Goal: Task Accomplishment & Management: Use online tool/utility

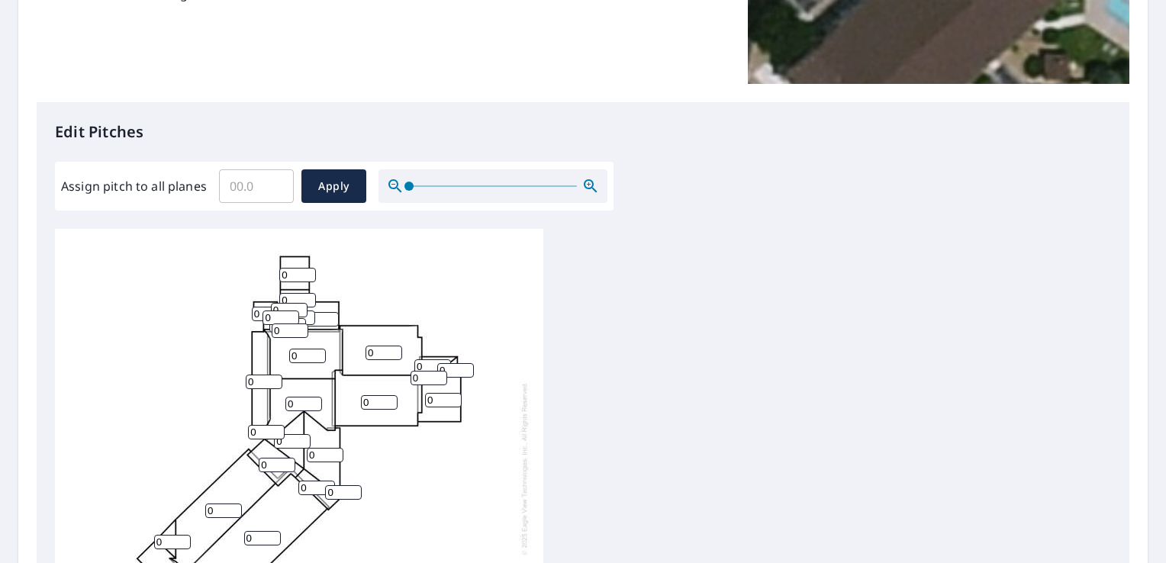
scroll to position [310, 0]
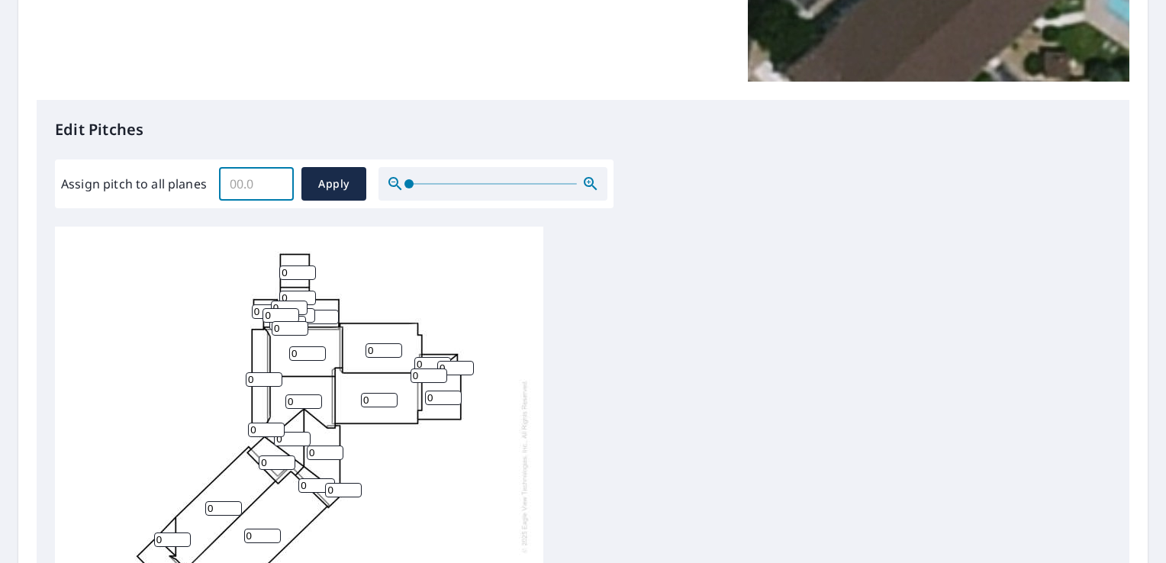
click at [232, 185] on input "Assign pitch to all planes" at bounding box center [256, 183] width 75 height 43
type input "6"
click at [275, 178] on input "0.1" at bounding box center [256, 183] width 75 height 43
click at [275, 178] on input "0.2" at bounding box center [256, 183] width 75 height 43
click at [275, 178] on input "0.3" at bounding box center [256, 183] width 75 height 43
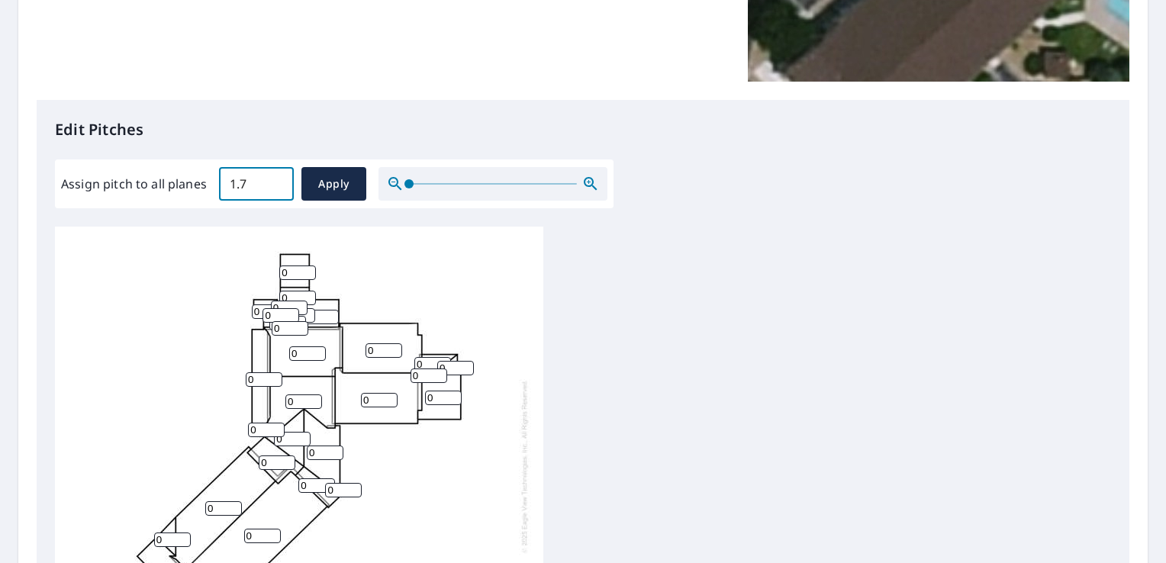
click at [275, 178] on input "1.7" at bounding box center [256, 183] width 75 height 43
click at [275, 178] on input "3.7" at bounding box center [256, 183] width 75 height 43
click at [275, 178] on input "3.8" at bounding box center [256, 183] width 75 height 43
click at [275, 178] on input "3.9" at bounding box center [256, 183] width 75 height 43
click at [275, 178] on input "4" at bounding box center [256, 183] width 75 height 43
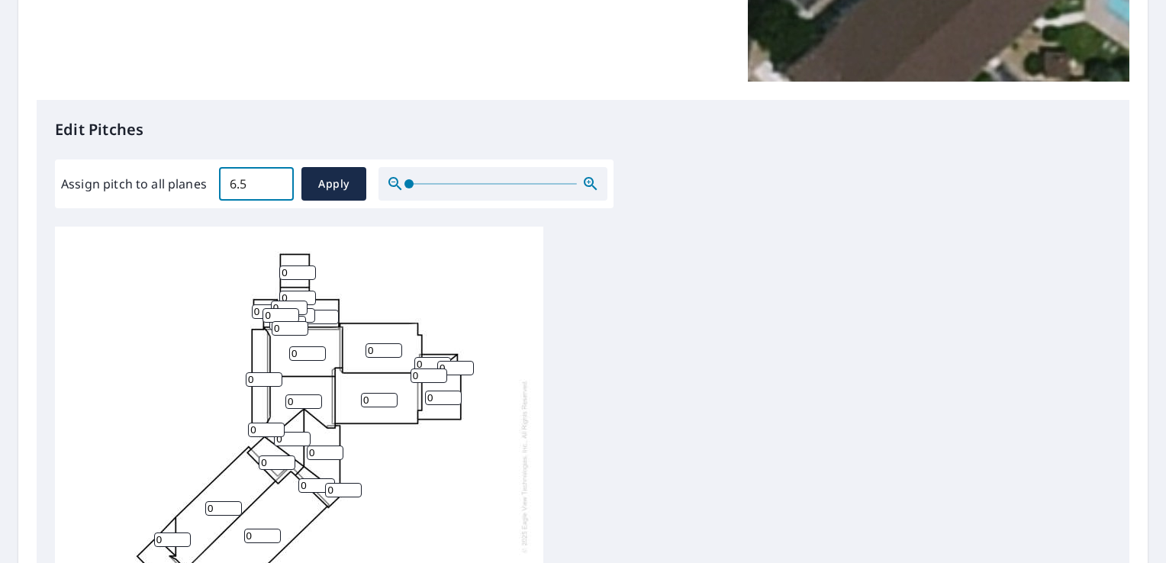
click at [275, 178] on input "6.5" at bounding box center [256, 183] width 75 height 43
click at [277, 188] on input "6.4" at bounding box center [256, 183] width 75 height 43
click at [277, 188] on input "6.3" at bounding box center [256, 183] width 75 height 43
click at [277, 188] on input "6.2" at bounding box center [256, 183] width 75 height 43
click at [277, 188] on input "6.1" at bounding box center [256, 183] width 75 height 43
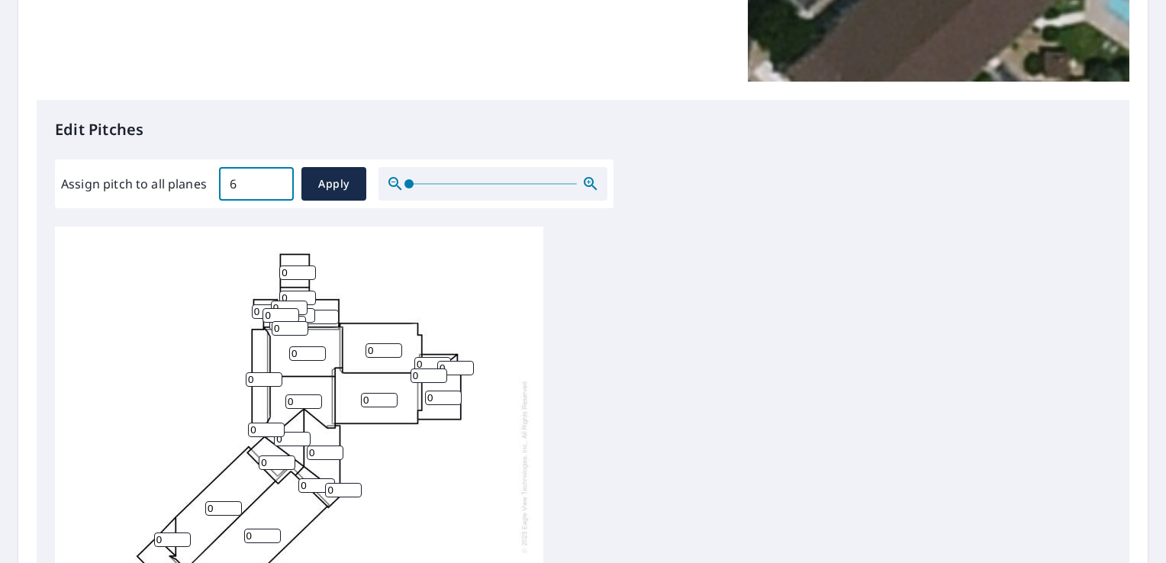
type input "6"
click at [277, 188] on input "6" at bounding box center [256, 183] width 75 height 43
click at [314, 183] on span "Apply" at bounding box center [334, 184] width 40 height 19
type input "6"
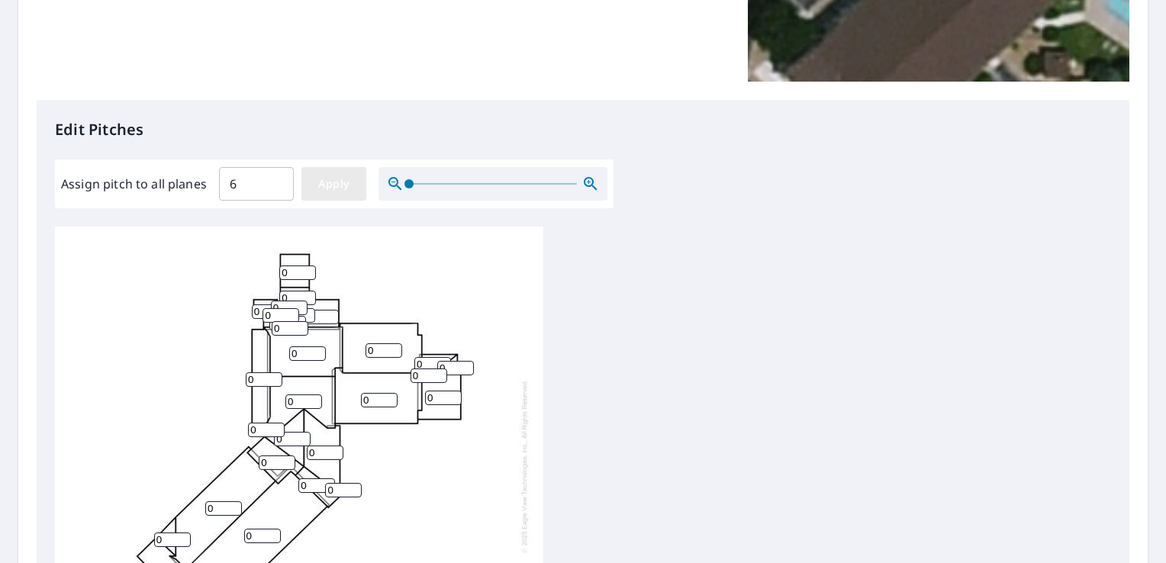
type input "6"
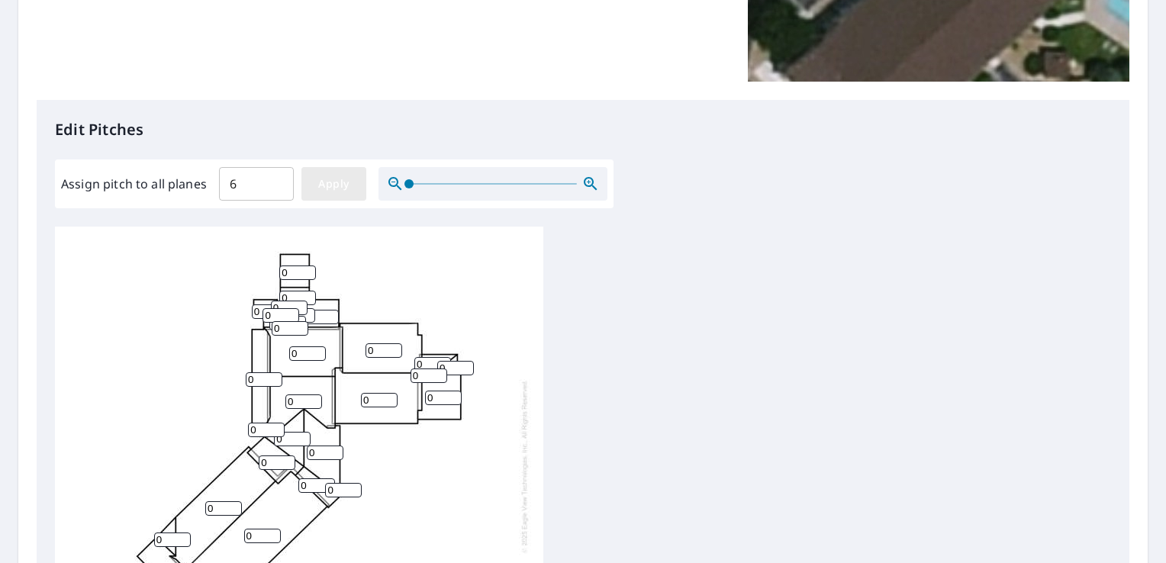
type input "6"
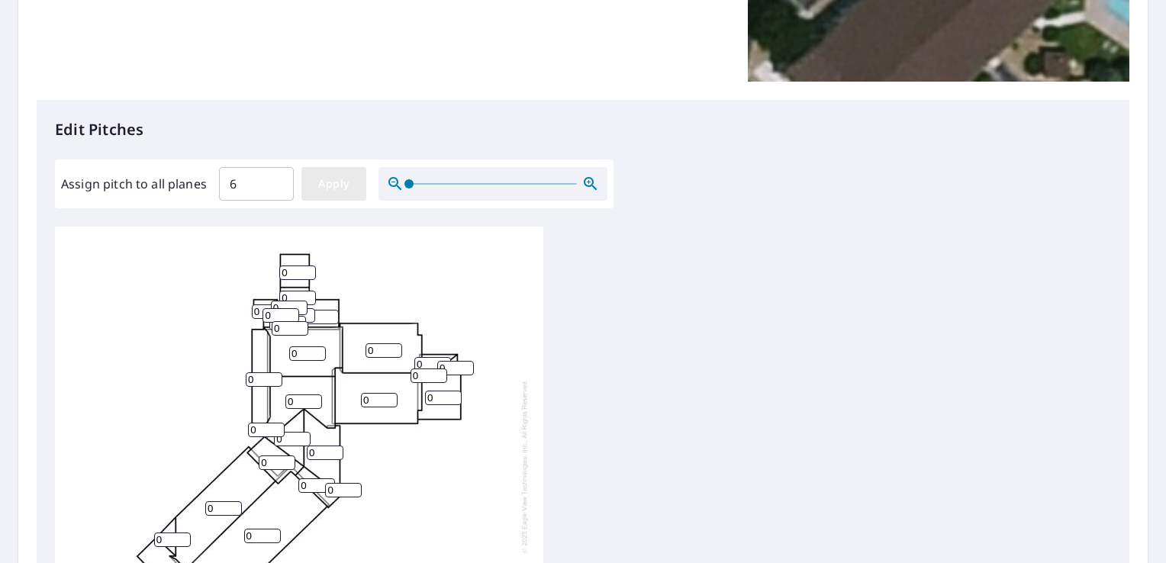
type input "6"
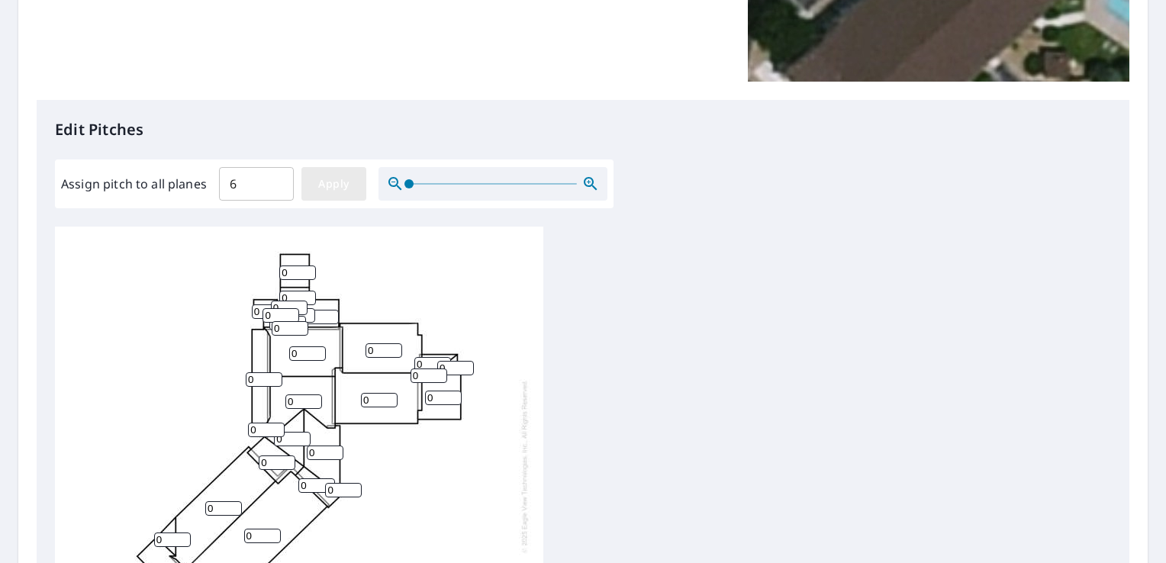
type input "6"
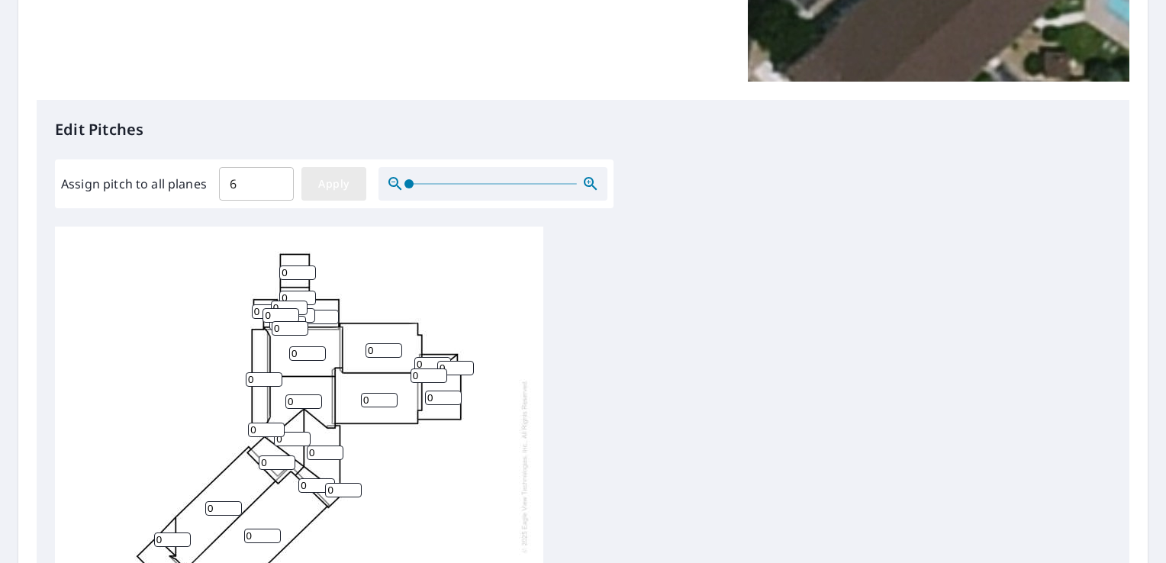
type input "6"
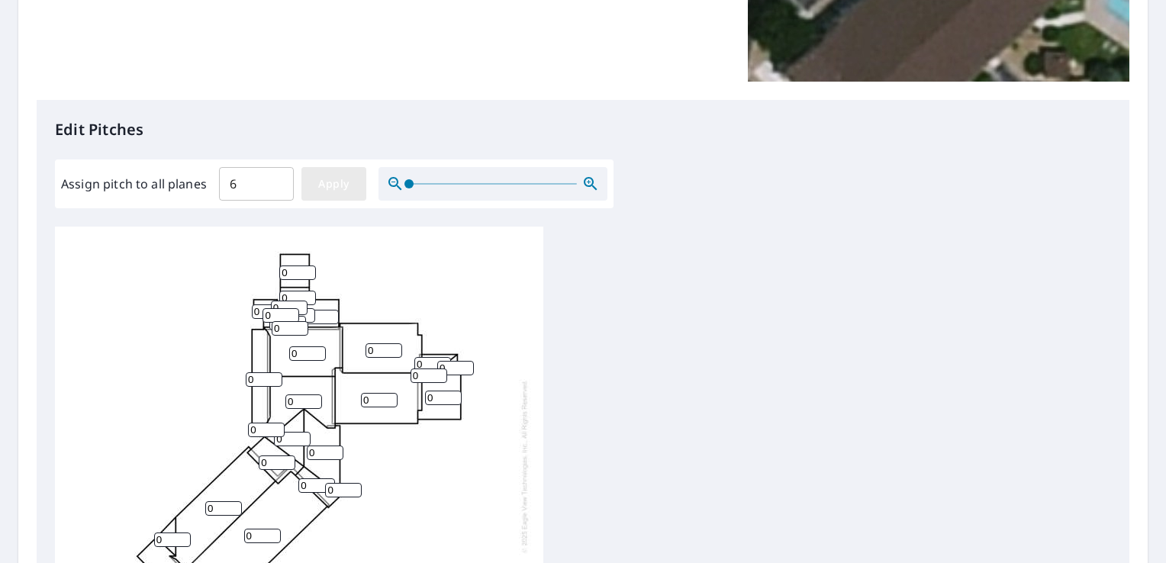
type input "6"
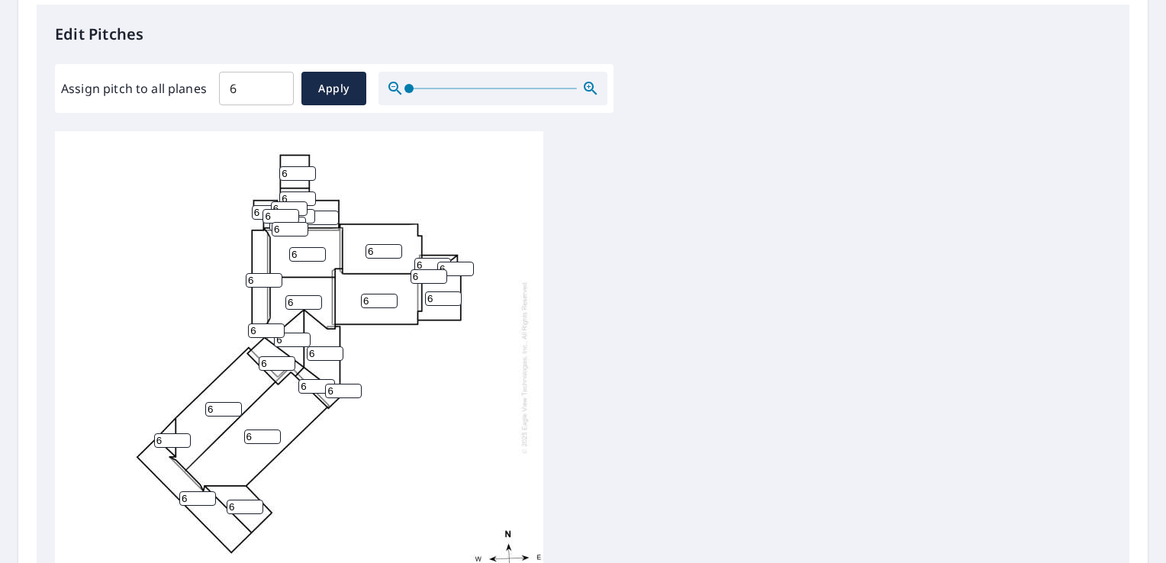
scroll to position [409, 0]
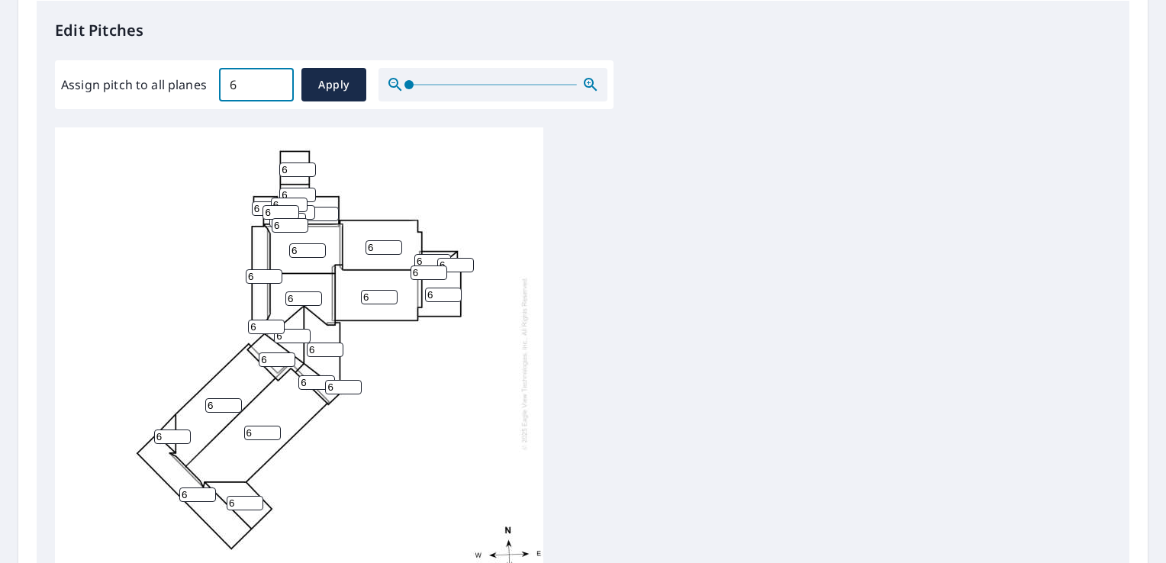
click at [256, 87] on input "6" at bounding box center [256, 84] width 75 height 43
click at [309, 162] on input "5" at bounding box center [297, 169] width 37 height 14
type input "0"
click at [309, 162] on input "0" at bounding box center [297, 169] width 37 height 14
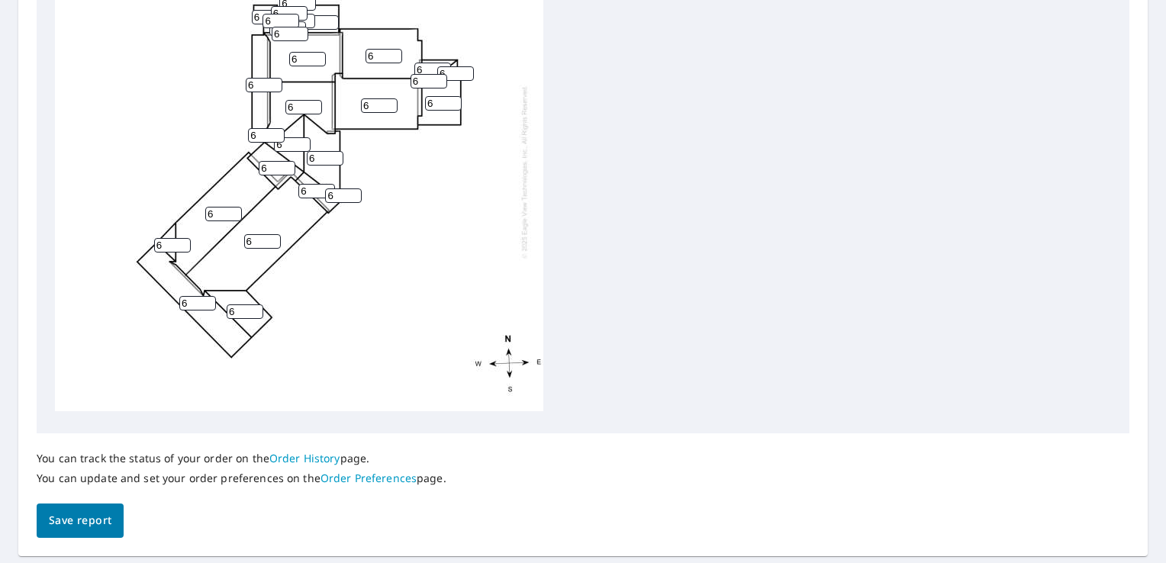
scroll to position [644, 0]
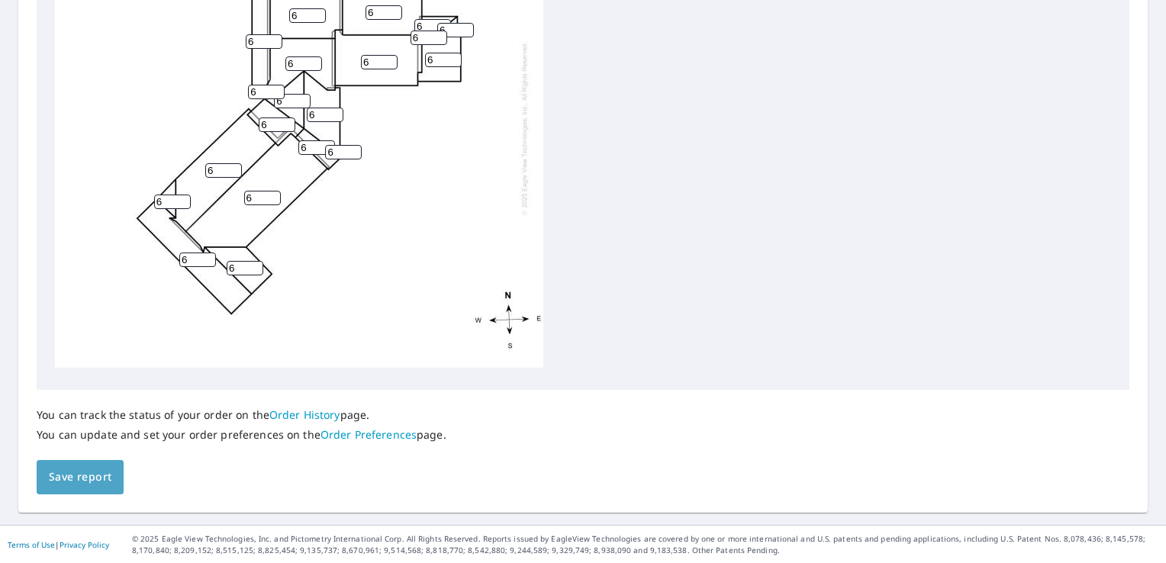
click at [56, 468] on span "Save report" at bounding box center [80, 477] width 63 height 19
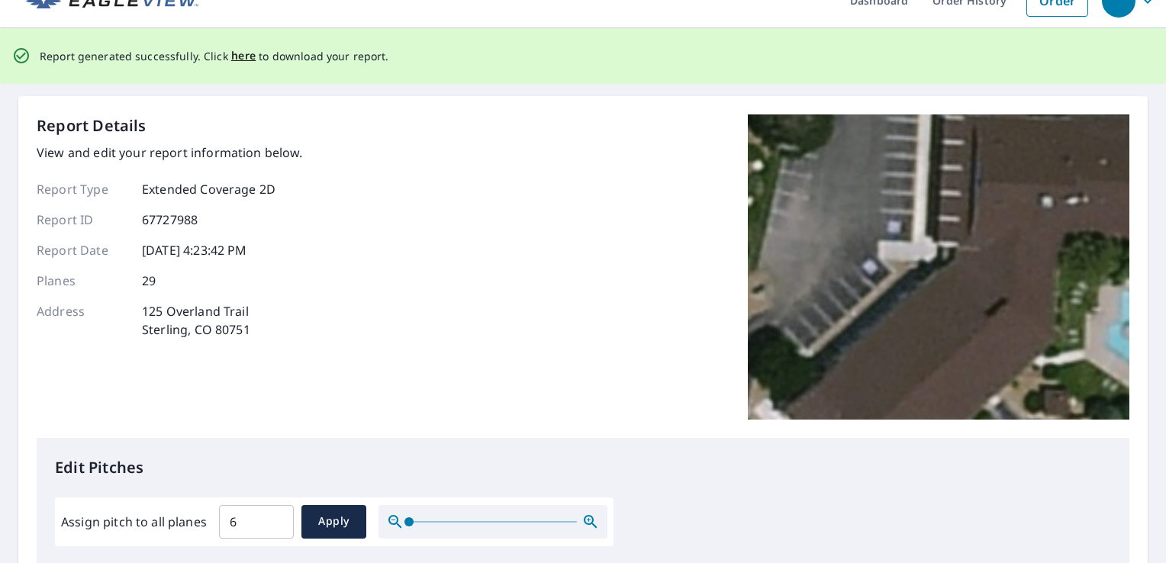
scroll to position [0, 0]
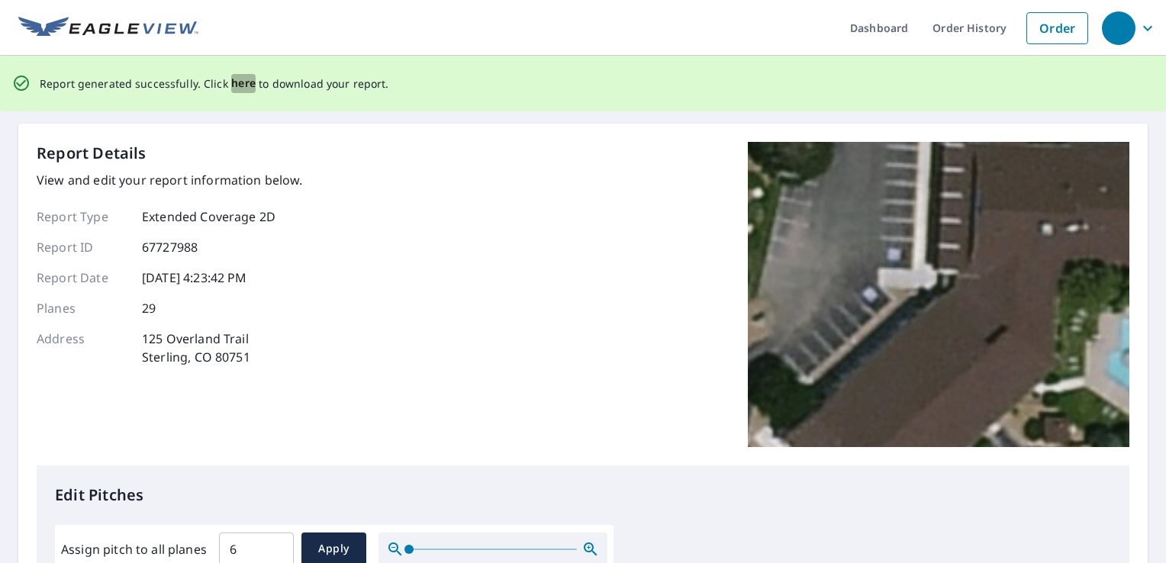
click at [239, 84] on span "here" at bounding box center [243, 83] width 25 height 19
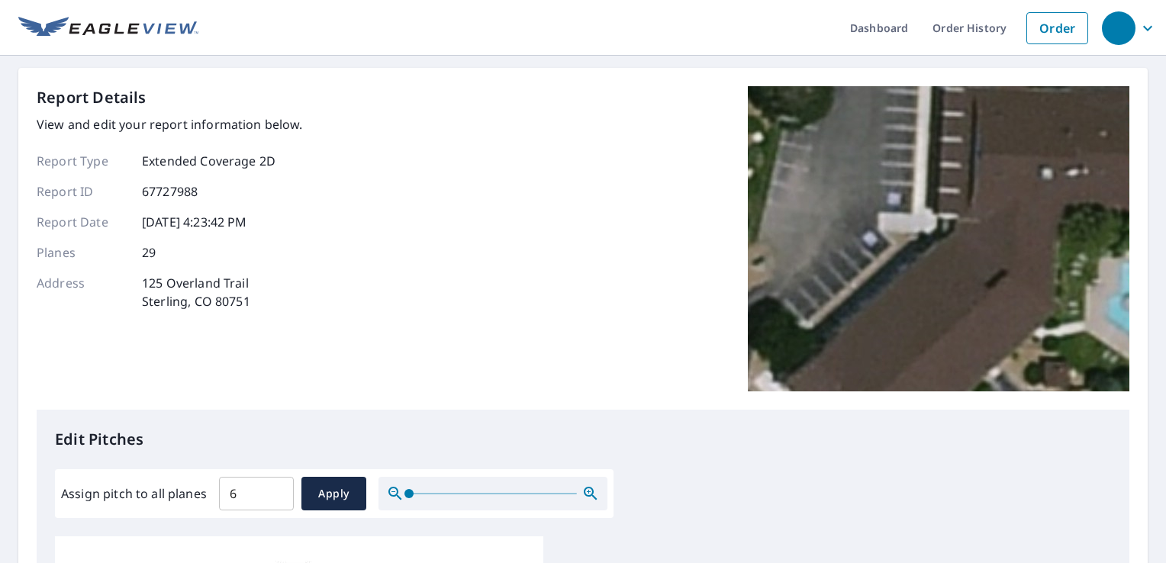
drag, startPoint x: 239, startPoint y: 84, endPoint x: 192, endPoint y: 59, distance: 52.9
click at [192, 59] on div "Dashboard Order History Order Report Details View and edit your report informat…" at bounding box center [583, 281] width 1166 height 563
